Goal: Transaction & Acquisition: Purchase product/service

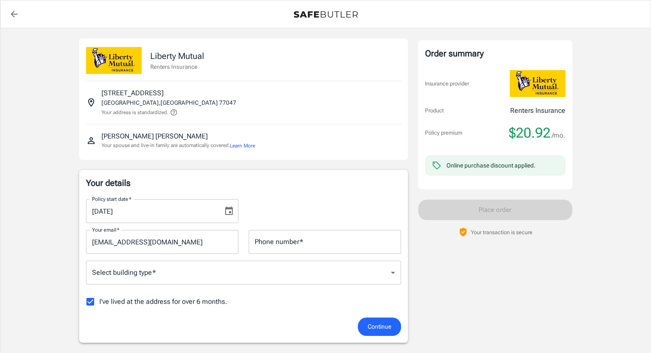
click at [346, 239] on input "Phone number   *" at bounding box center [325, 242] width 152 height 24
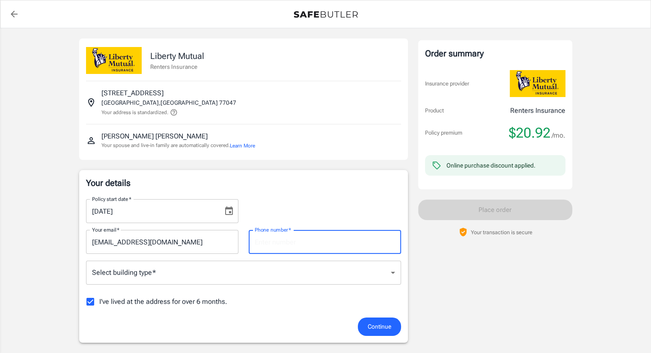
type input "3612180197"
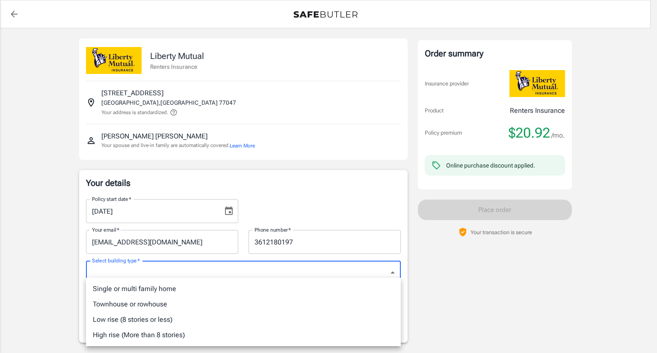
click at [205, 286] on li "Single or multi family home" at bounding box center [243, 288] width 315 height 15
type input "singlefamily"
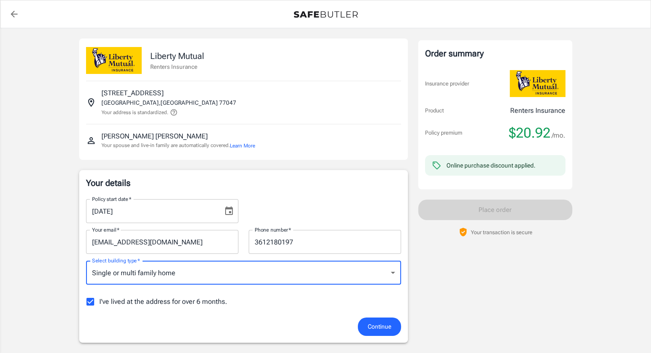
drag, startPoint x: 90, startPoint y: 301, endPoint x: 125, endPoint y: 303, distance: 34.7
click at [91, 301] on input "I've lived at the address for over 6 months." at bounding box center [90, 302] width 18 height 18
checkbox input "false"
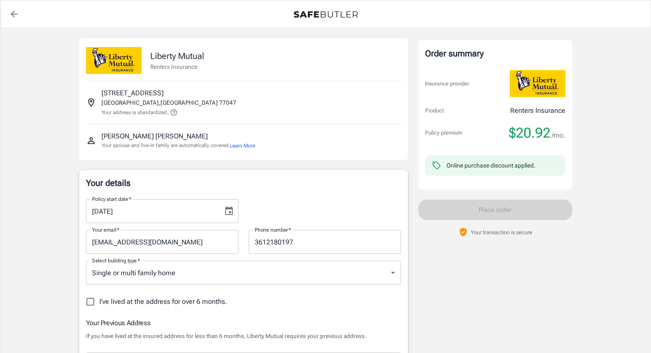
scroll to position [171, 0]
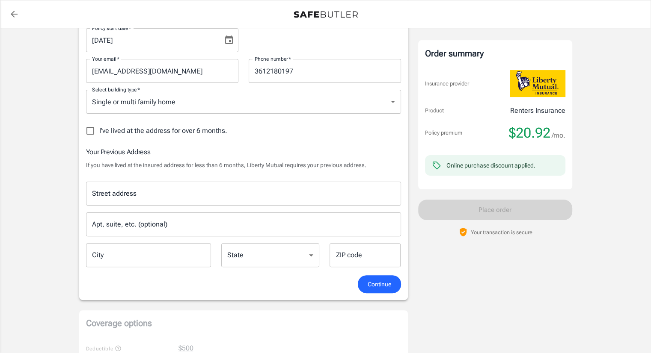
click at [118, 193] on input "Street address" at bounding box center [243, 194] width 307 height 16
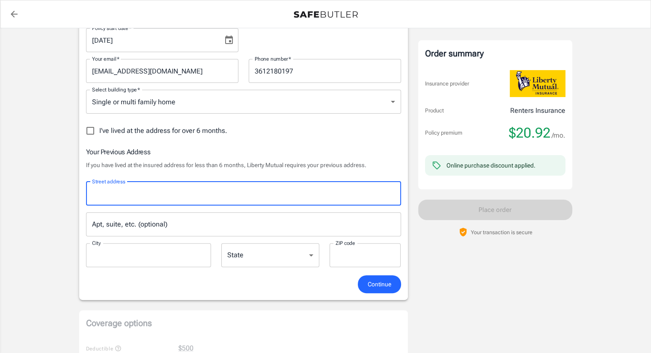
type input "[STREET_ADDRESS]"
type input "[PERSON_NAME]"
type input "77449"
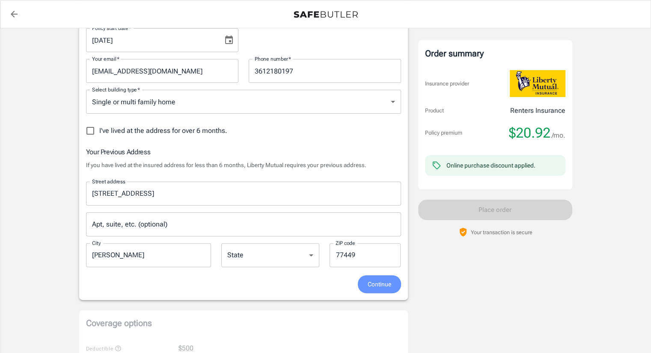
click at [385, 282] on span "Continue" at bounding box center [379, 284] width 24 height 11
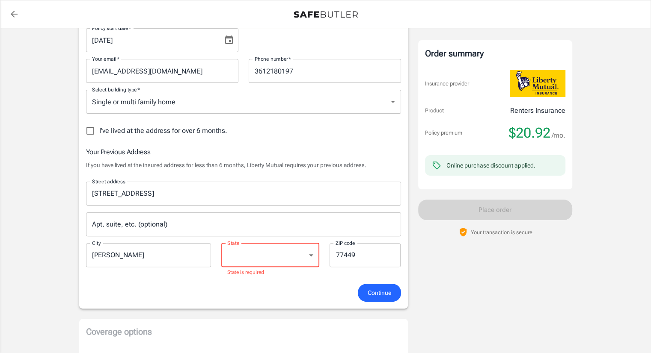
click at [291, 246] on select "[US_STATE] [US_STATE] [US_STATE] [US_STATE] [US_STATE] [US_STATE] [US_STATE] [U…" at bounding box center [270, 255] width 98 height 24
select select "[GEOGRAPHIC_DATA]"
click at [221, 243] on select "[US_STATE] [US_STATE] [US_STATE] [US_STATE] [US_STATE] [US_STATE] [US_STATE] [U…" at bounding box center [270, 255] width 98 height 24
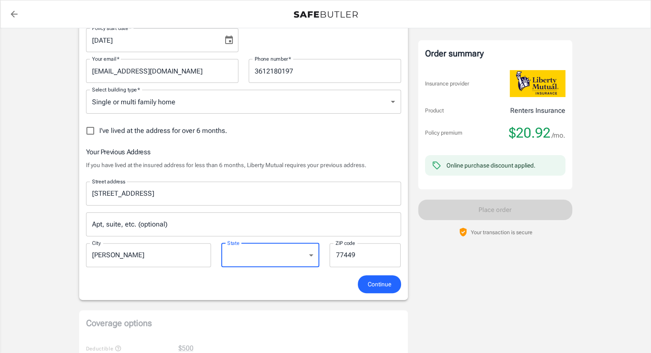
click at [379, 288] on span "Continue" at bounding box center [379, 284] width 24 height 11
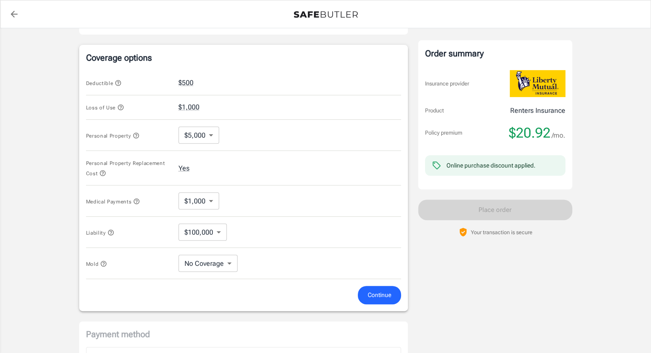
scroll to position [512, 0]
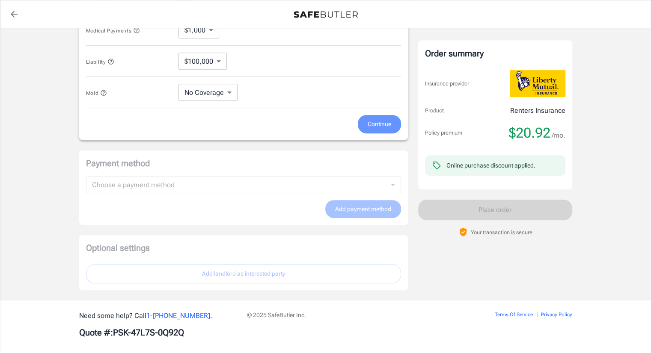
click at [376, 127] on span "Continue" at bounding box center [379, 124] width 24 height 11
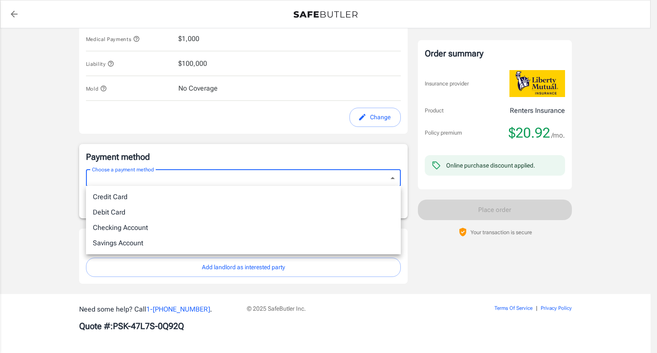
click at [252, 194] on li "Credit Card" at bounding box center [243, 196] width 315 height 15
type input "credit"
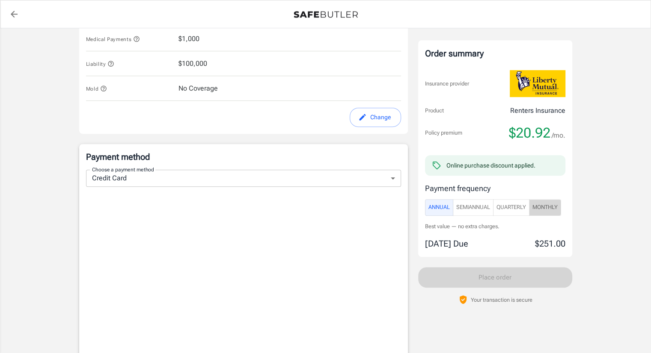
click at [555, 207] on span "Monthly" at bounding box center [544, 208] width 25 height 10
click at [506, 207] on span "Quarterly" at bounding box center [511, 208] width 30 height 10
click at [477, 204] on span "SemiAnnual" at bounding box center [473, 208] width 34 height 10
click at [555, 207] on span "Monthly" at bounding box center [544, 208] width 25 height 10
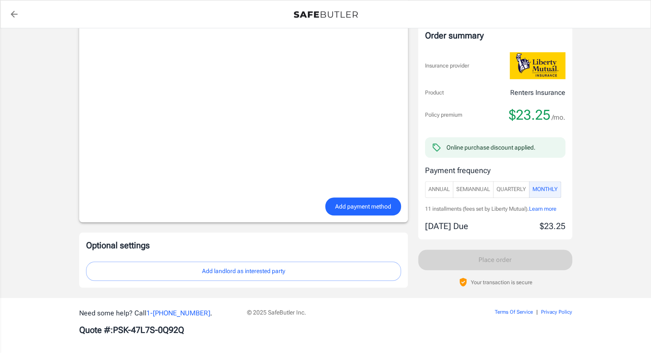
scroll to position [710, 0]
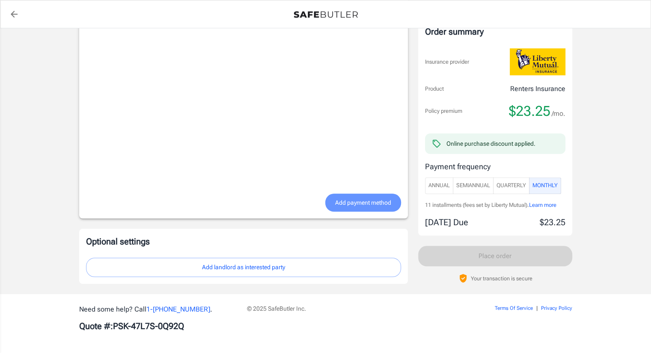
click at [355, 202] on span "Add payment method" at bounding box center [363, 203] width 56 height 11
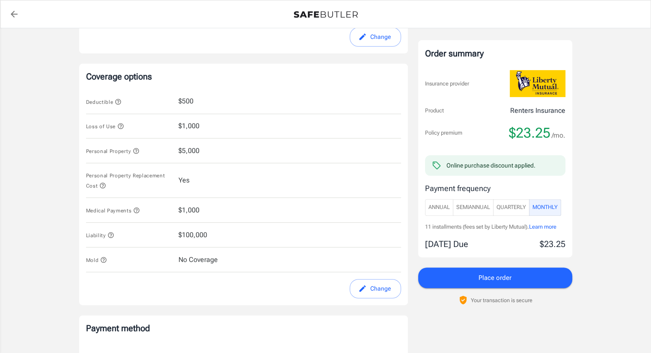
scroll to position [492, 0]
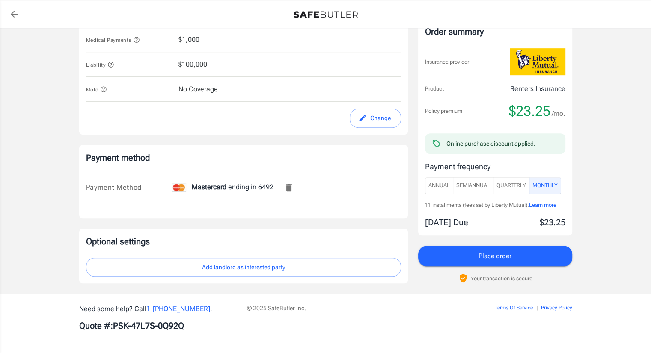
click at [286, 265] on button "Add landlord as interested party" at bounding box center [243, 267] width 315 height 19
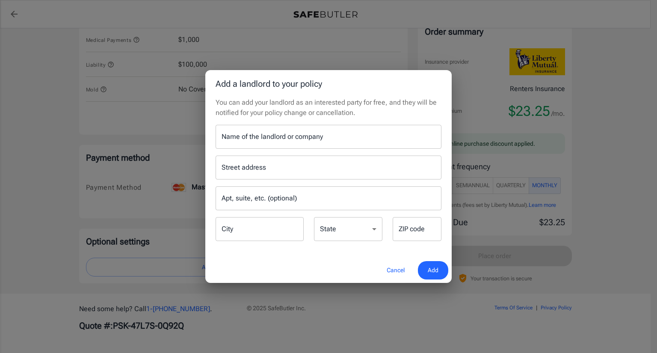
click at [238, 132] on input "Name of the landlord or company" at bounding box center [329, 137] width 226 height 24
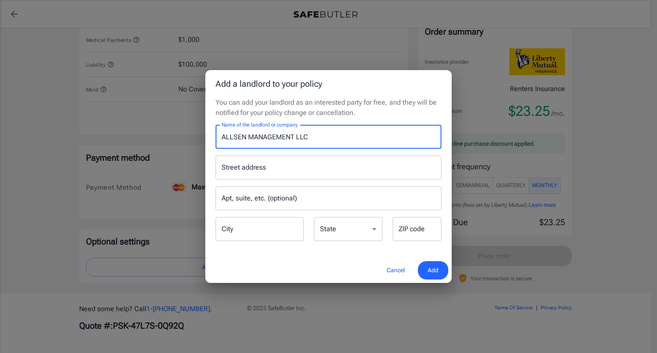
type input "ALLSEN MANAGEMENT LLC"
click at [228, 173] on input "Street address" at bounding box center [328, 168] width 218 height 16
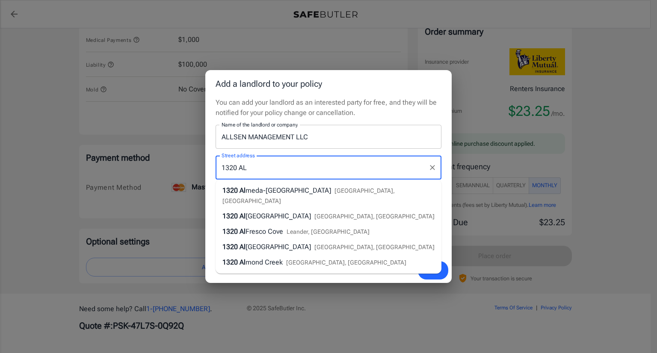
click at [246, 191] on span "meda-[GEOGRAPHIC_DATA]" at bounding box center [289, 191] width 86 height 8
type input "[STREET_ADDRESS][PERSON_NAME]"
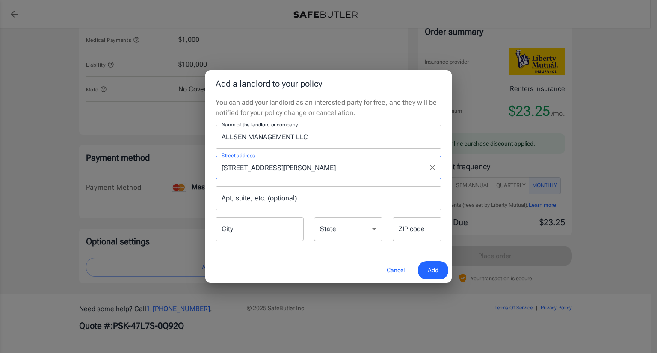
type input "[GEOGRAPHIC_DATA]"
select select "[GEOGRAPHIC_DATA]"
type input "77047"
type input "[STREET_ADDRESS][PERSON_NAME]"
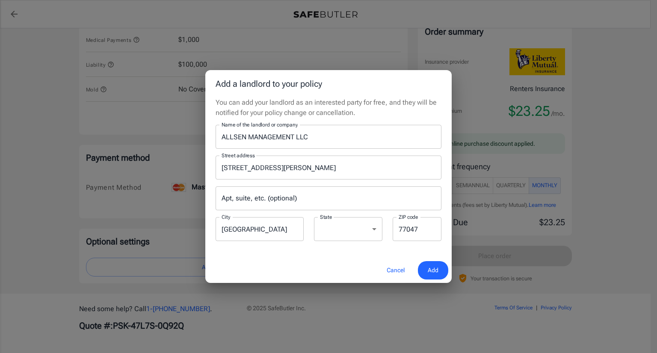
click at [434, 266] on span "Add" at bounding box center [433, 270] width 11 height 11
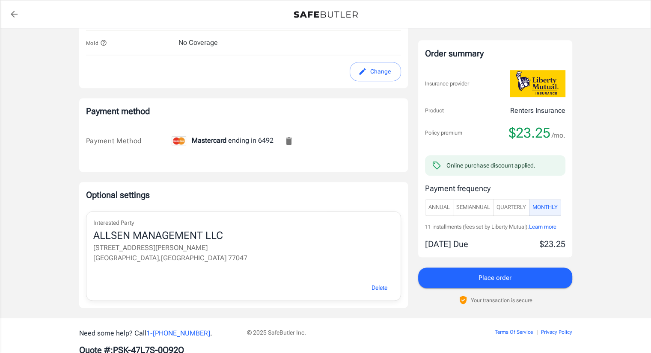
scroll to position [563, 0]
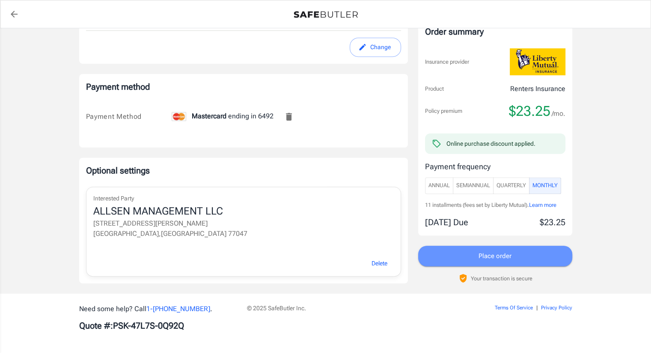
click at [474, 257] on button "Place order" at bounding box center [495, 256] width 154 height 21
